Goal: Find specific page/section: Find specific page/section

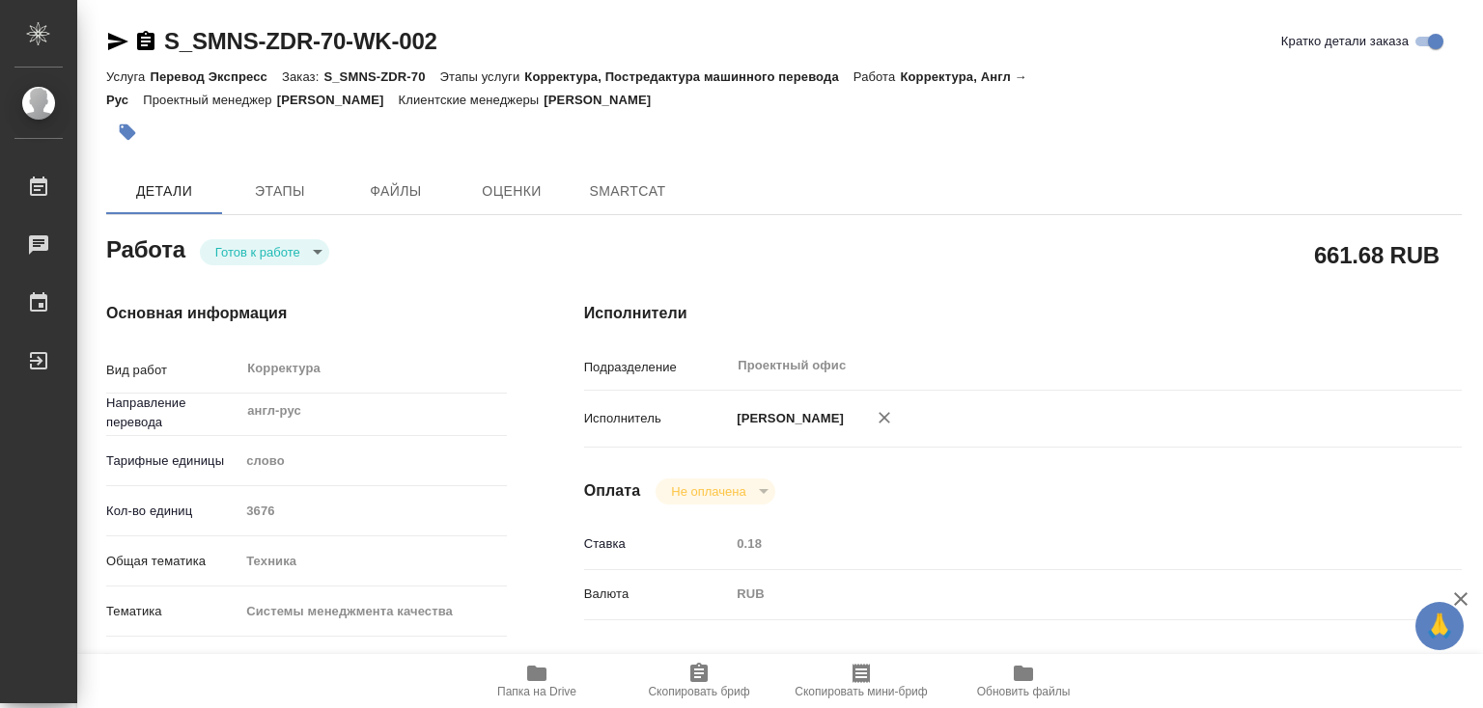
type textarea "x"
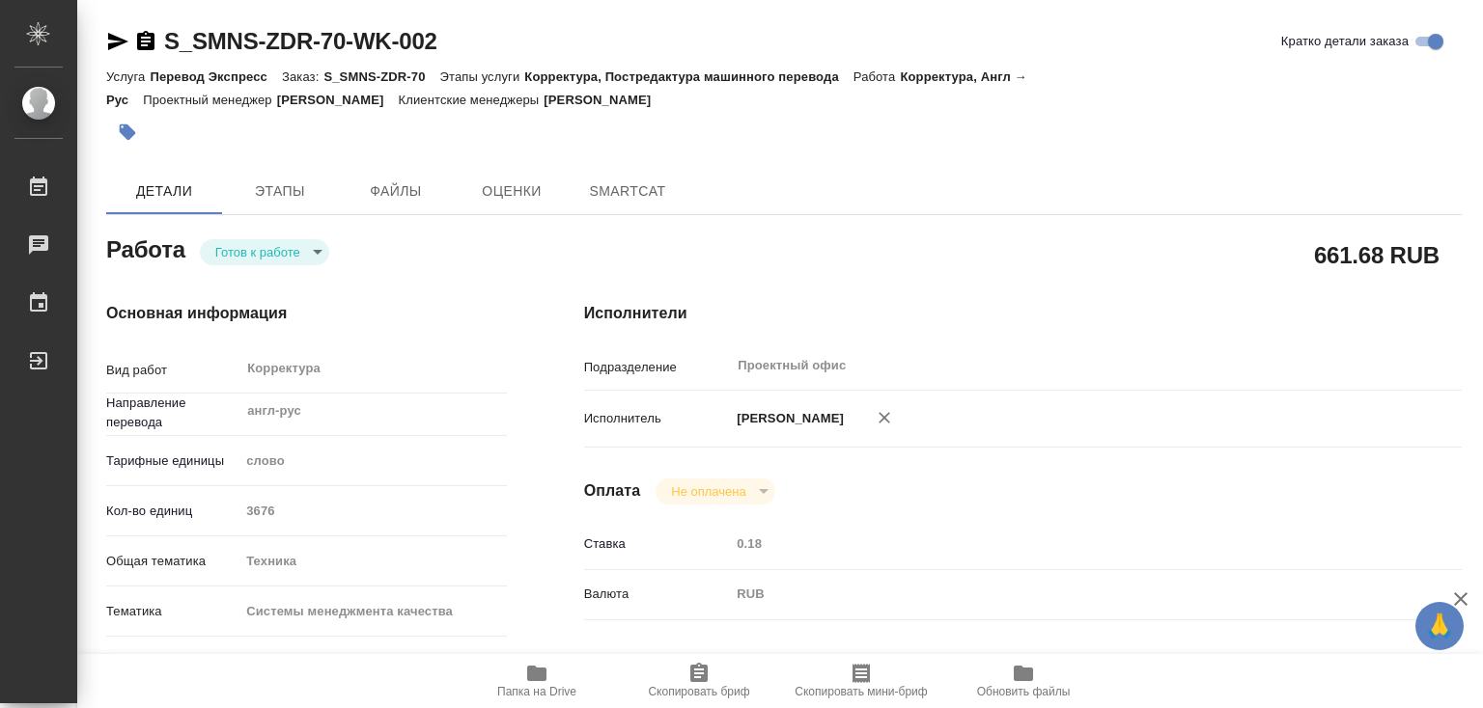
type textarea "x"
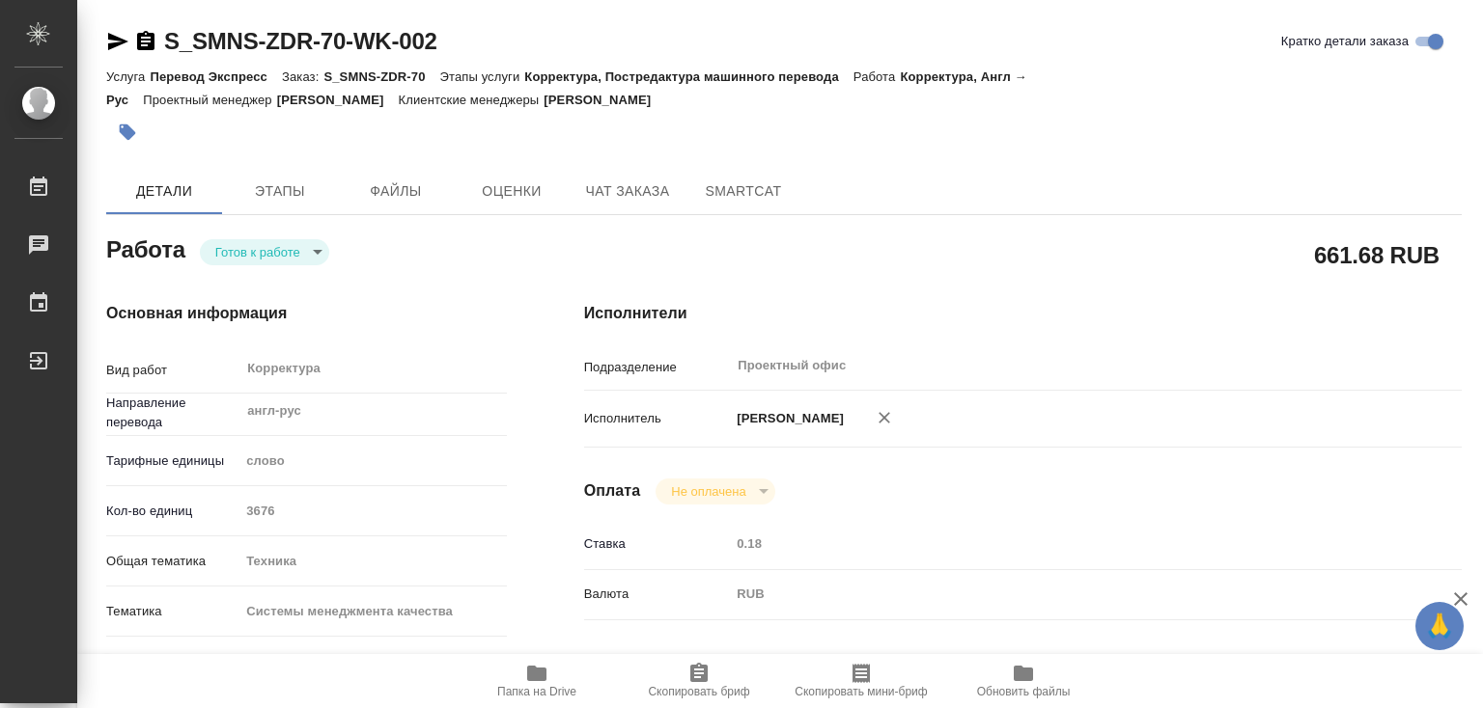
type textarea "x"
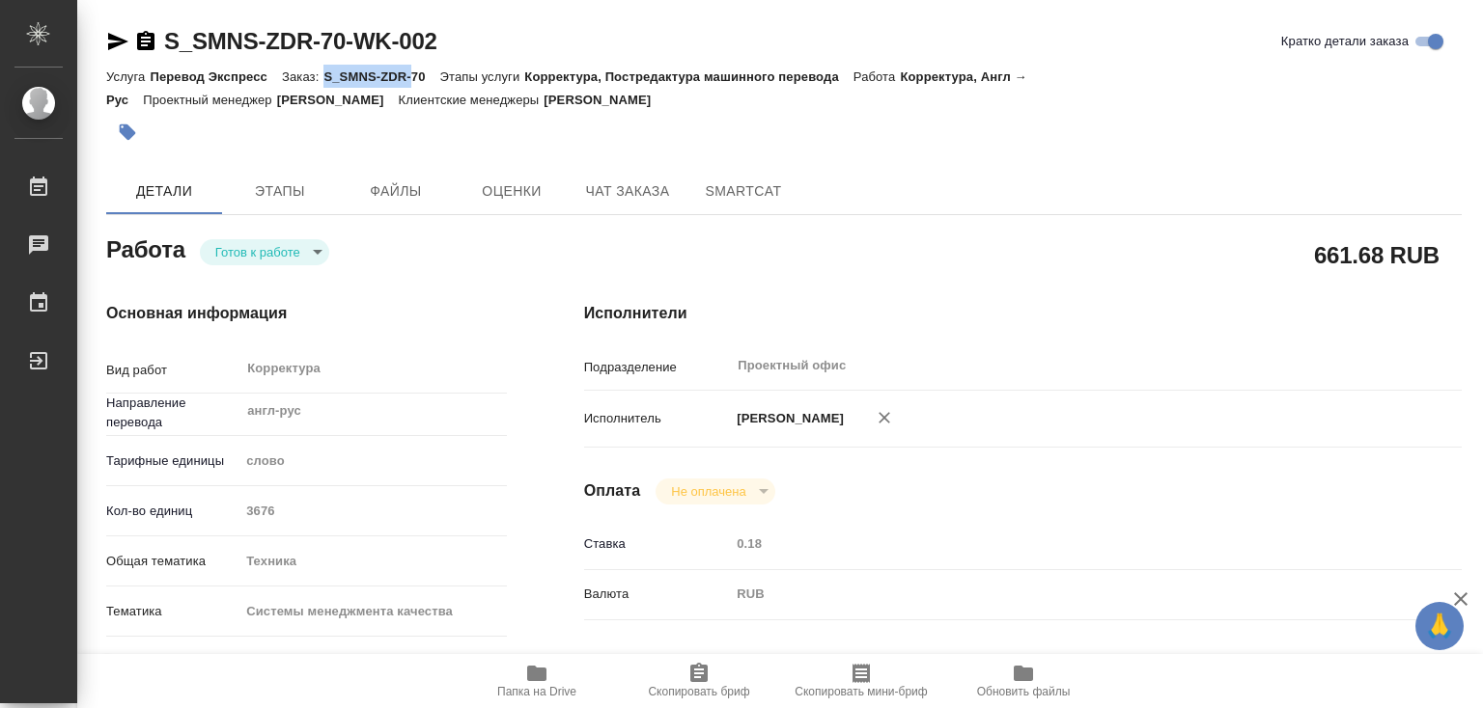
type textarea "x"
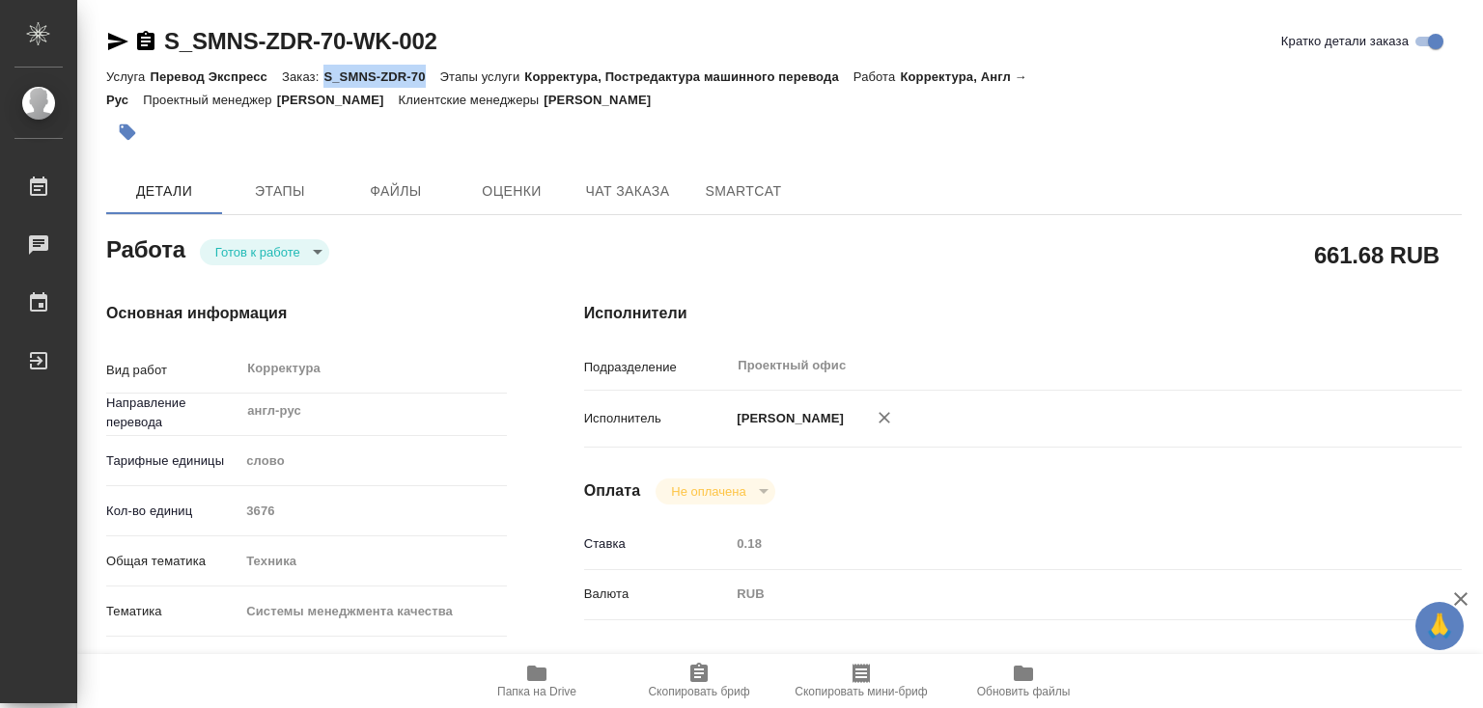
drag, startPoint x: 324, startPoint y: 71, endPoint x: 429, endPoint y: 70, distance: 104.2
click at [429, 70] on p "S_SMNS-ZDR-70" at bounding box center [381, 76] width 116 height 14
copy p "S_SMNS-ZDR-70"
click at [536, 669] on icon "button" at bounding box center [536, 673] width 19 height 15
click at [300, 247] on body "🙏 .cls-1 fill:#fff; AWATERA [PERSON_NAME]lebedeva Работы 1 Чаты График Выйти S_…" at bounding box center [741, 354] width 1483 height 708
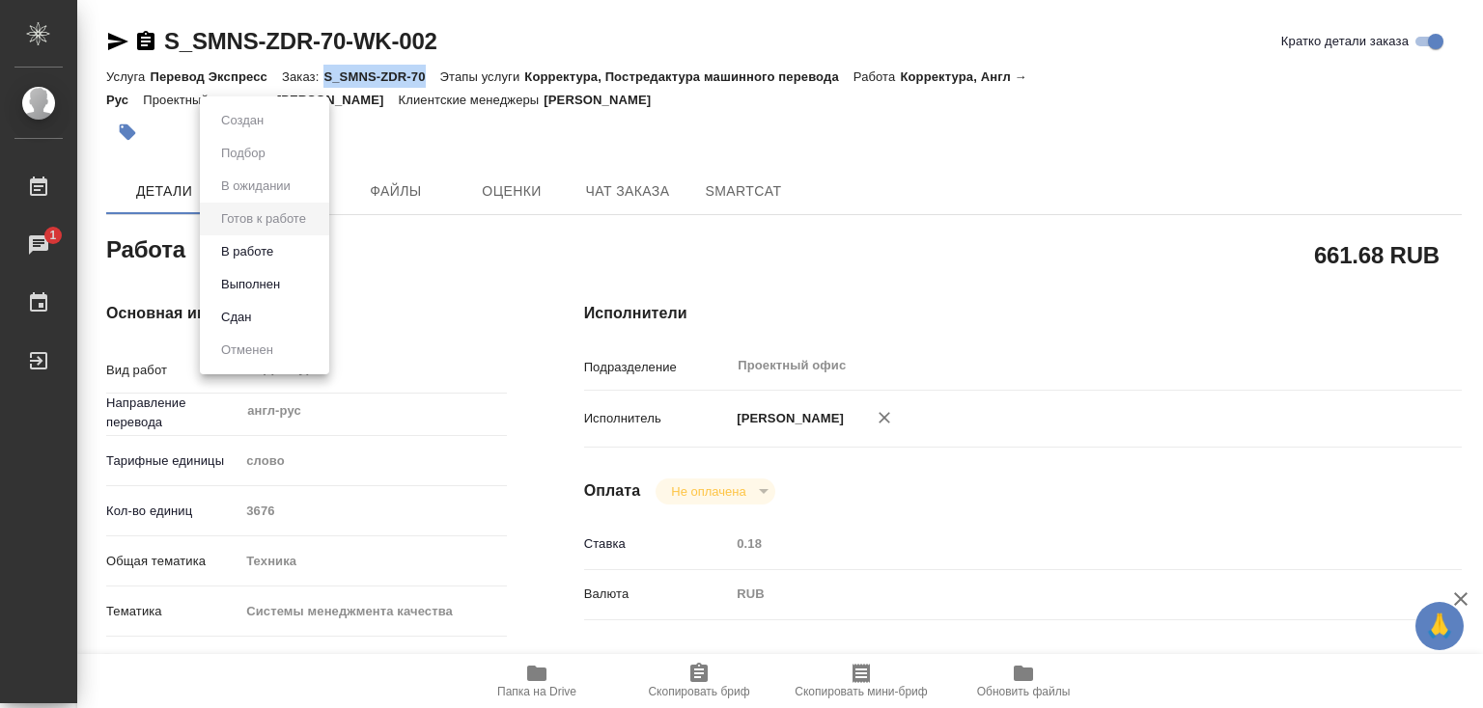
click at [293, 247] on li "В работе" at bounding box center [264, 252] width 129 height 33
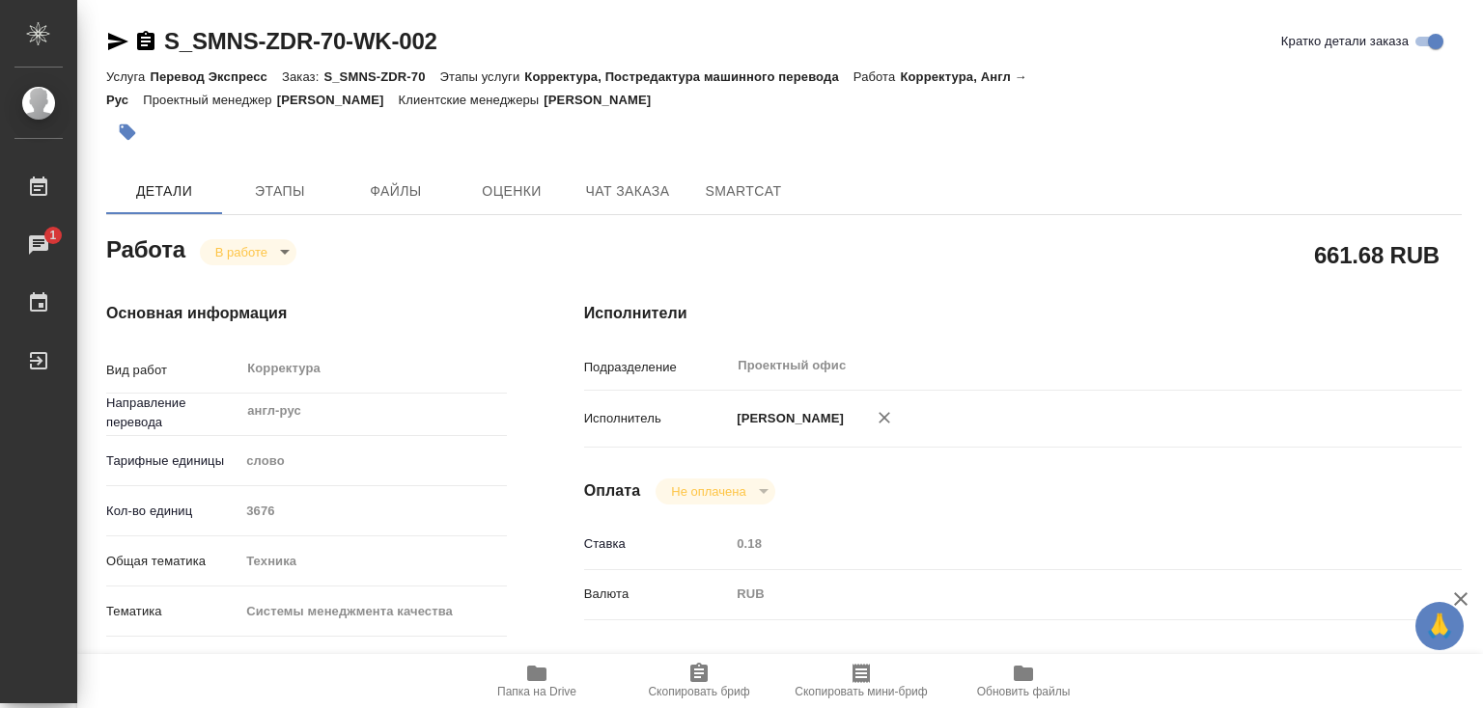
type textarea "x"
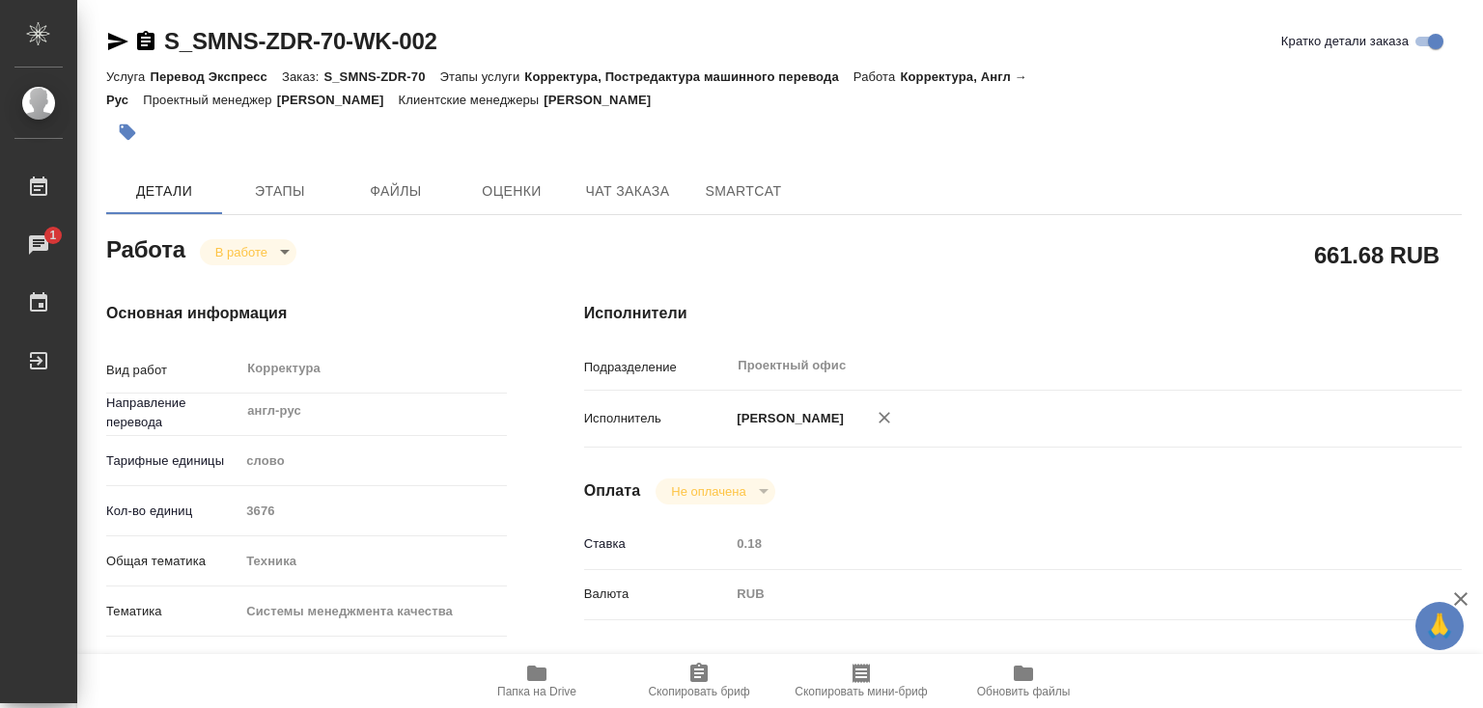
type textarea "x"
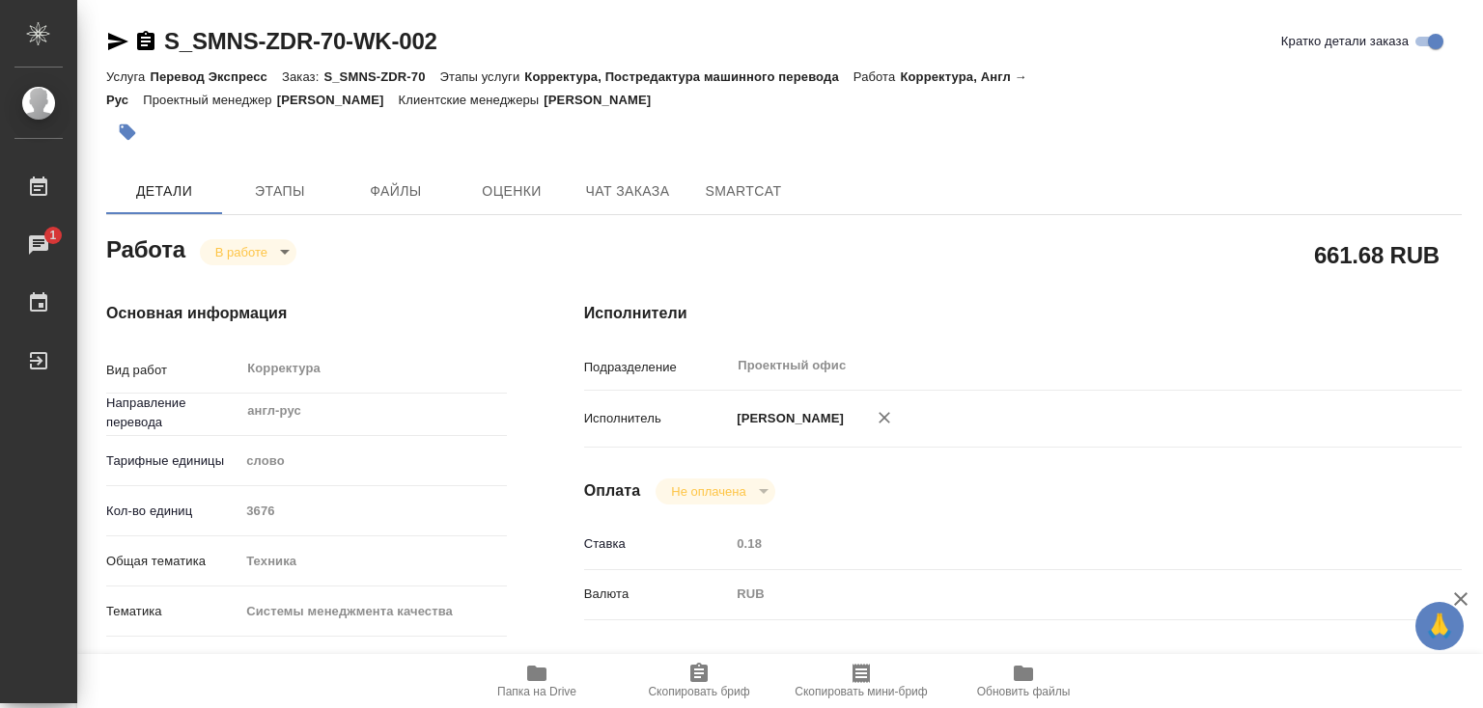
type textarea "x"
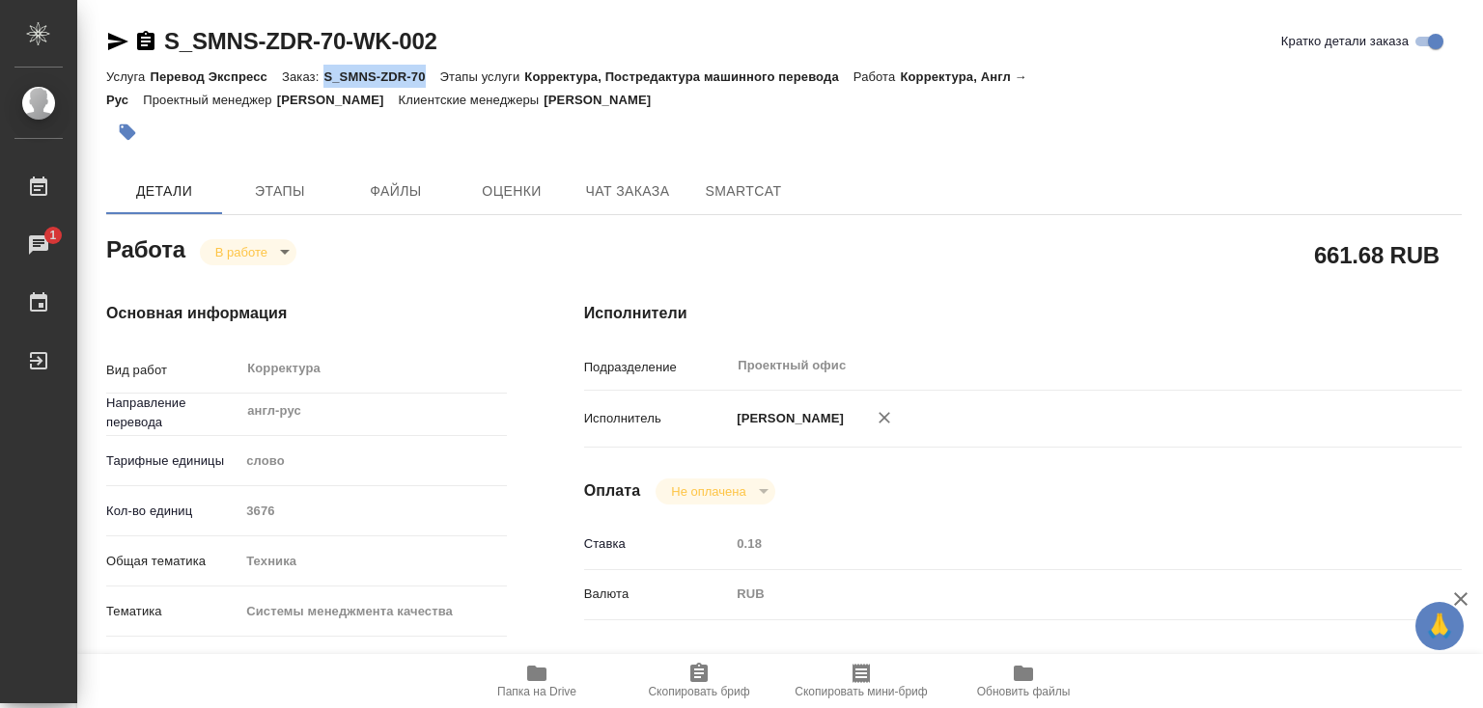
drag, startPoint x: 324, startPoint y: 71, endPoint x: 424, endPoint y: 68, distance: 99.5
click at [424, 68] on div "Услуга Перевод Экспресс Заказ: S_SMNS-ZDR-70 Этапы услуги Корректура, Постредак…" at bounding box center [783, 88] width 1355 height 46
copy p "S_SMNS-ZDR-70"
